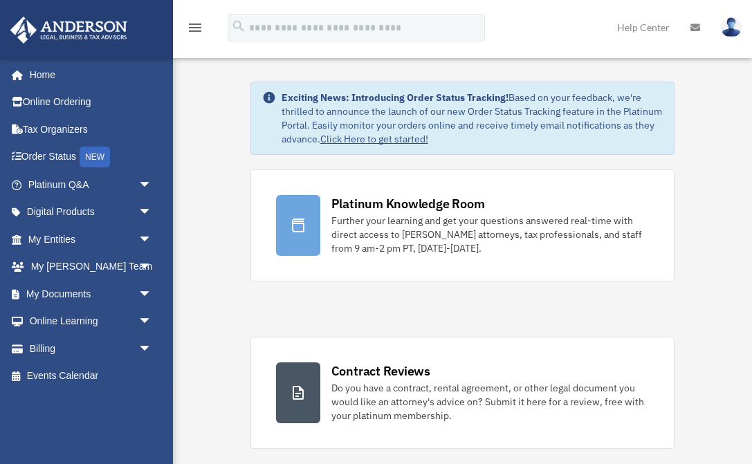
click at [57, 78] on link "Home" at bounding box center [88, 75] width 156 height 28
click at [145, 347] on span "arrow_drop_down" at bounding box center [152, 349] width 28 height 28
click at [100, 374] on link "$ Open Invoices" at bounding box center [96, 376] width 154 height 28
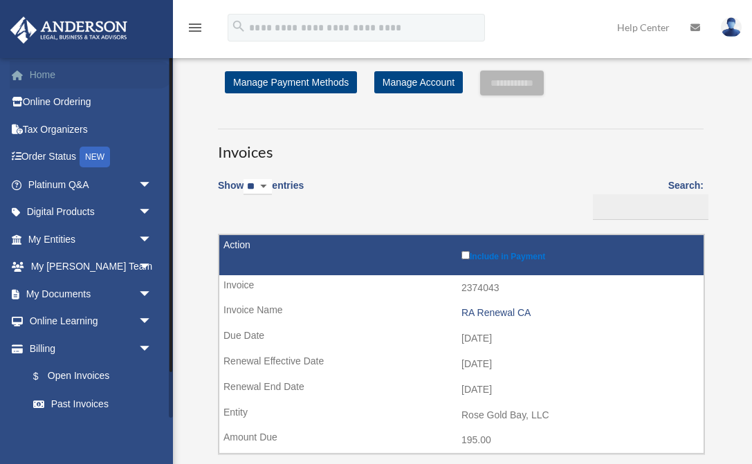
click at [45, 73] on link "Home" at bounding box center [91, 75] width 163 height 28
